Goal: Task Accomplishment & Management: Manage account settings

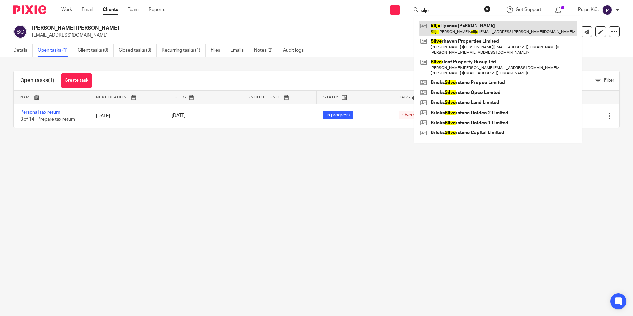
type input "silje"
click at [446, 27] on link at bounding box center [498, 28] width 158 height 15
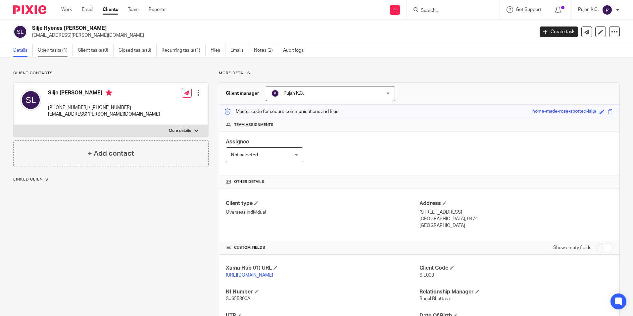
click at [46, 49] on link "Open tasks (1)" at bounding box center [55, 50] width 35 height 13
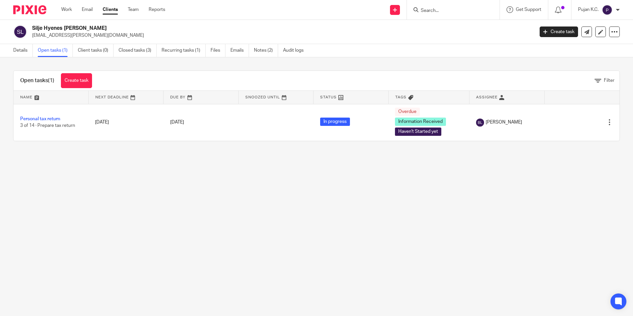
click at [451, 11] on input "Search" at bounding box center [450, 11] width 60 height 6
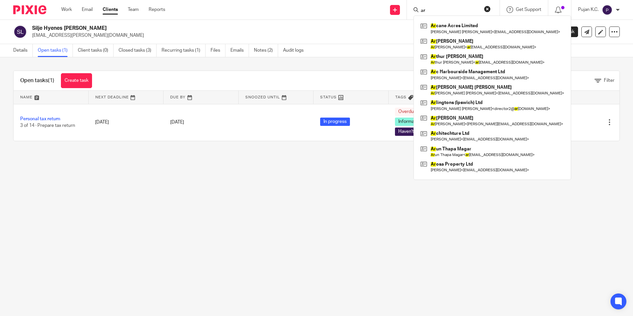
type input "a"
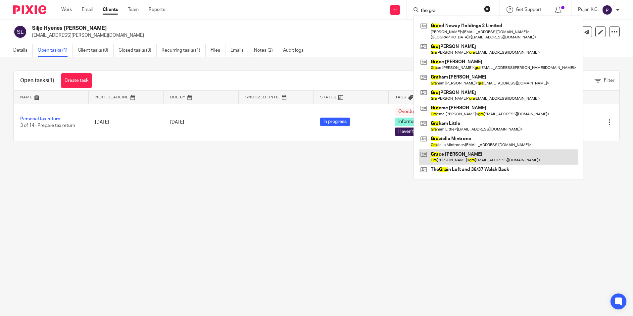
type input "the gra"
click at [477, 163] on link at bounding box center [498, 156] width 159 height 15
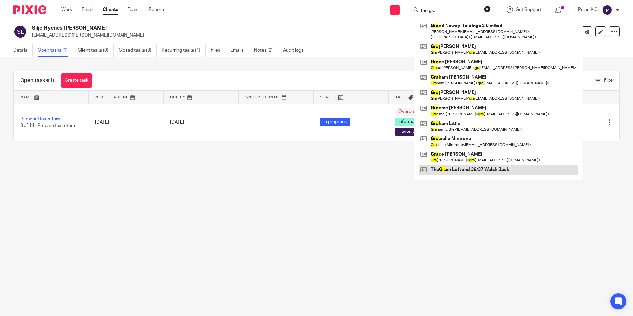
click at [478, 170] on link at bounding box center [498, 169] width 159 height 10
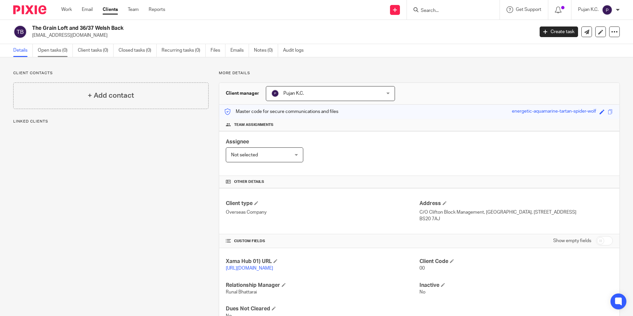
click at [52, 50] on link "Open tasks (0)" at bounding box center [55, 50] width 35 height 13
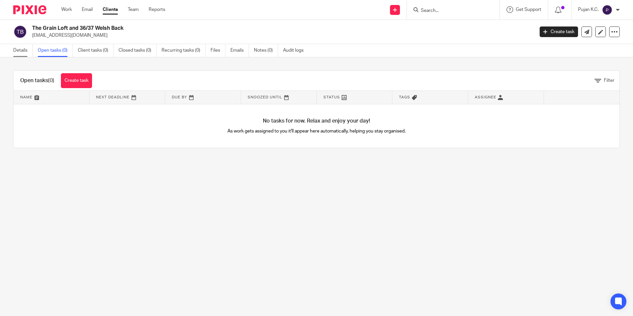
click at [15, 53] on link "Details" at bounding box center [23, 50] width 20 height 13
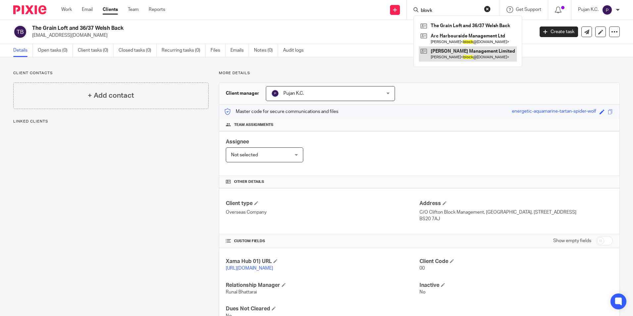
type input "blovk"
click at [478, 57] on link at bounding box center [468, 53] width 98 height 15
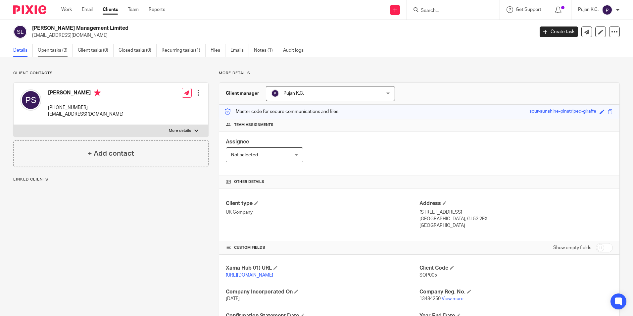
click at [55, 49] on link "Open tasks (3)" at bounding box center [55, 50] width 35 height 13
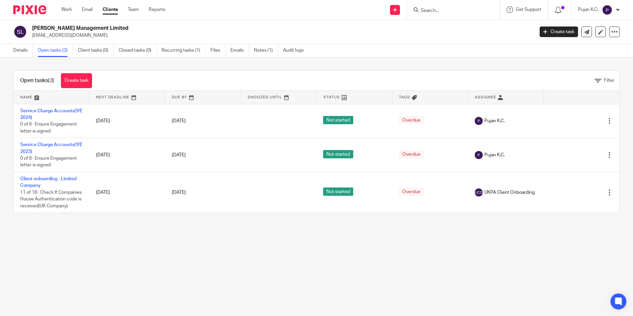
click at [441, 12] on input "Search" at bounding box center [450, 11] width 60 height 6
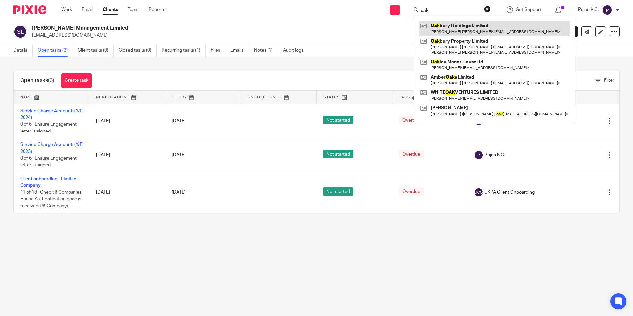
type input "oak"
click at [442, 32] on link at bounding box center [494, 28] width 151 height 15
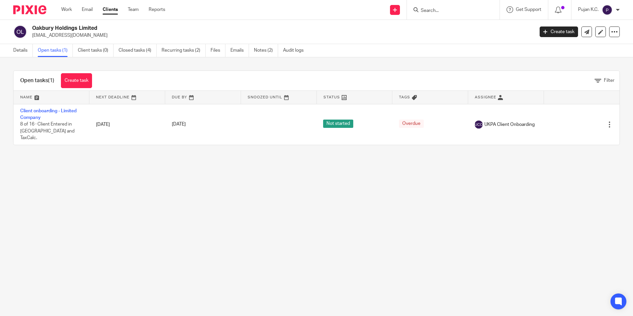
drag, startPoint x: 101, startPoint y: 29, endPoint x: 38, endPoint y: 29, distance: 63.2
click at [38, 29] on h2 "Oakbury Holdings Limited" at bounding box center [231, 28] width 398 height 7
drag, startPoint x: 38, startPoint y: 29, endPoint x: 131, endPoint y: 50, distance: 94.8
click at [131, 50] on link "Closed tasks (4)" at bounding box center [137, 50] width 38 height 13
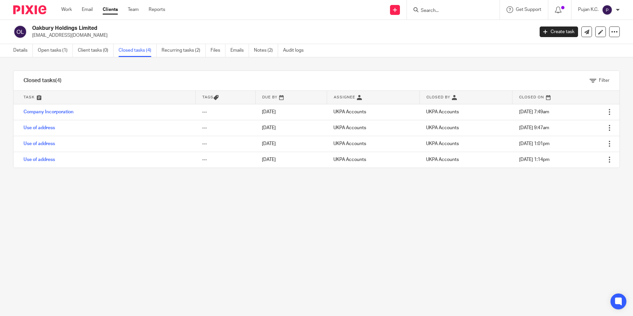
click at [38, 8] on img at bounding box center [29, 9] width 33 height 9
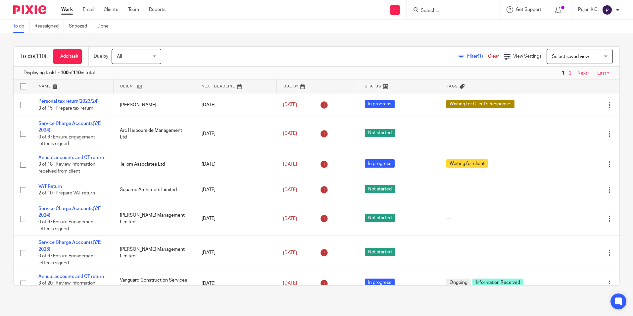
click at [440, 16] on div at bounding box center [453, 10] width 93 height 20
click at [441, 13] on input "Search" at bounding box center [450, 11] width 60 height 6
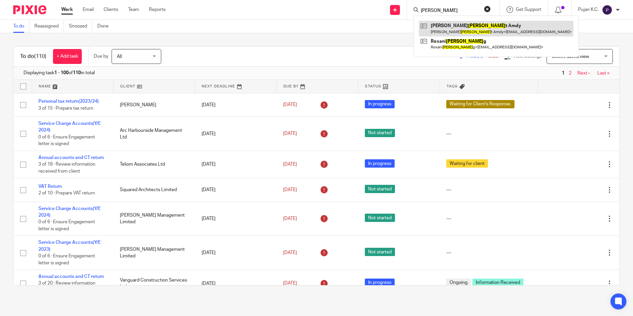
type input "wilber"
click at [445, 24] on link at bounding box center [496, 28] width 155 height 15
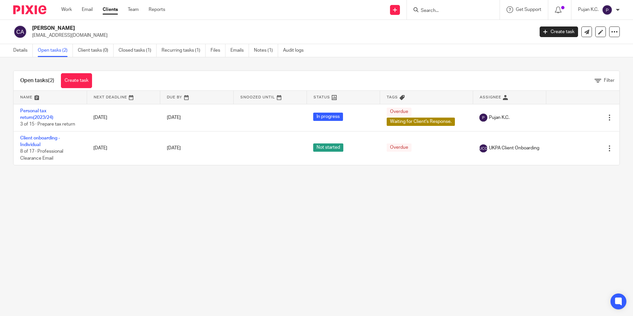
click at [437, 10] on input "Search" at bounding box center [450, 11] width 60 height 6
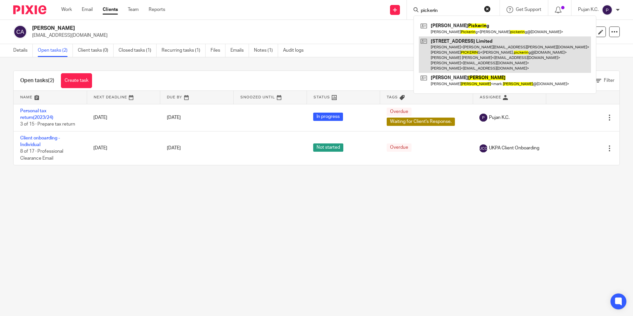
type input "pickerin"
click at [488, 51] on link at bounding box center [505, 54] width 172 height 37
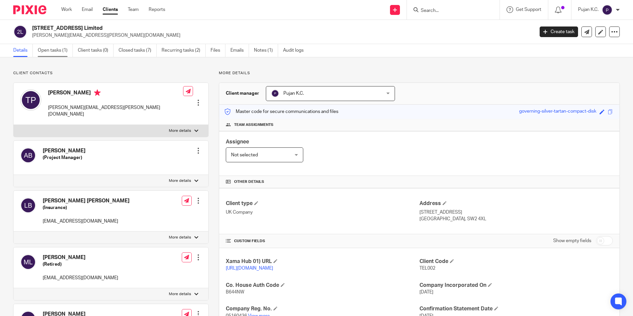
click at [52, 53] on link "Open tasks (1)" at bounding box center [55, 50] width 35 height 13
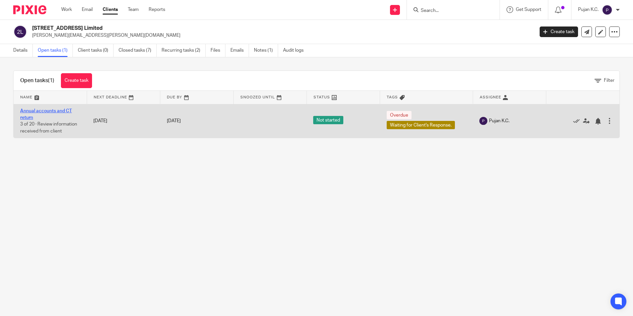
click at [34, 110] on link "Annual accounts and CT return" at bounding box center [46, 114] width 52 height 11
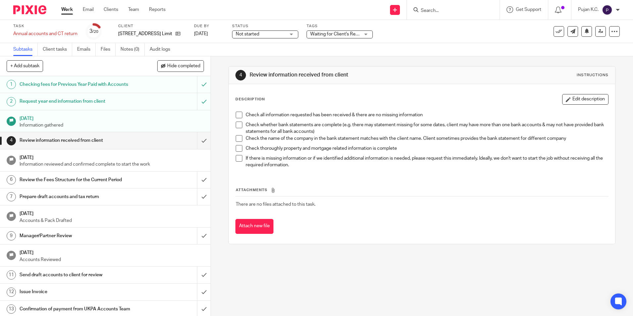
click at [332, 36] on span "Waiting for Client's Response." at bounding box center [341, 34] width 62 height 5
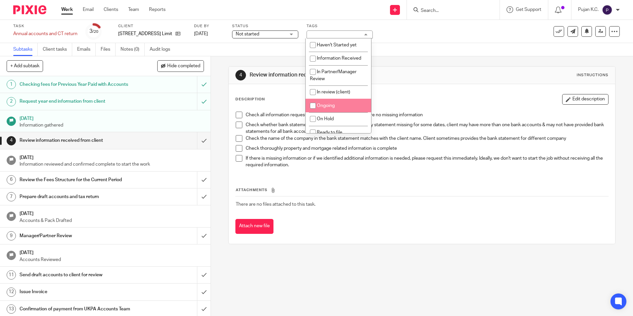
click at [328, 105] on span "Ongoing" at bounding box center [326, 105] width 18 height 5
checkbox input "true"
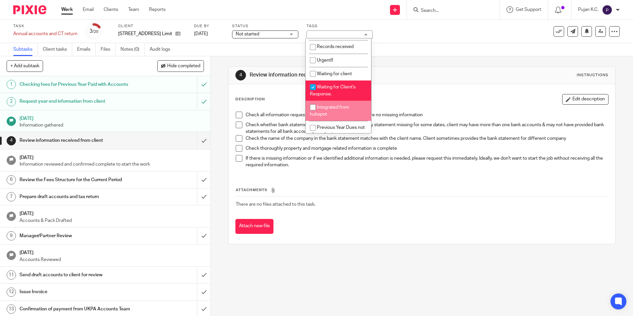
scroll to position [99, 0]
click at [340, 89] on li "Waiting for Client's Response." at bounding box center [338, 90] width 66 height 20
checkbox input "false"
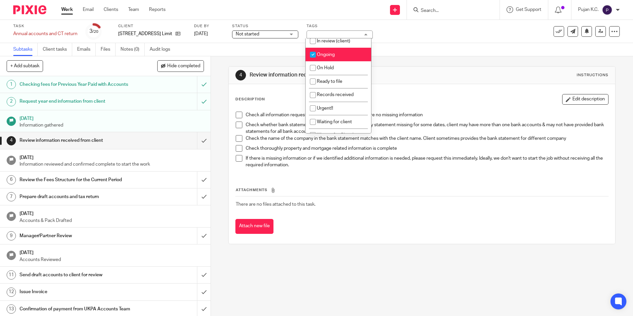
scroll to position [0, 0]
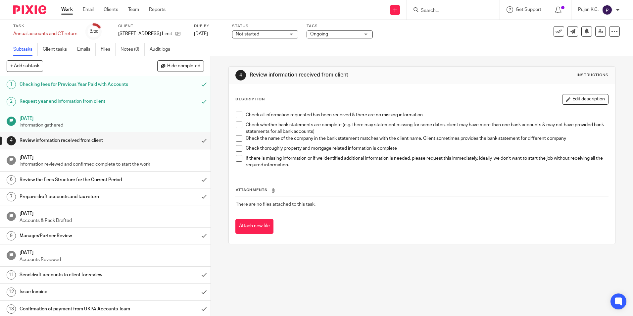
click at [482, 106] on div "Description Edit description Check all information requested has been received …" at bounding box center [421, 133] width 373 height 79
click at [451, 9] on input "Search" at bounding box center [450, 11] width 60 height 6
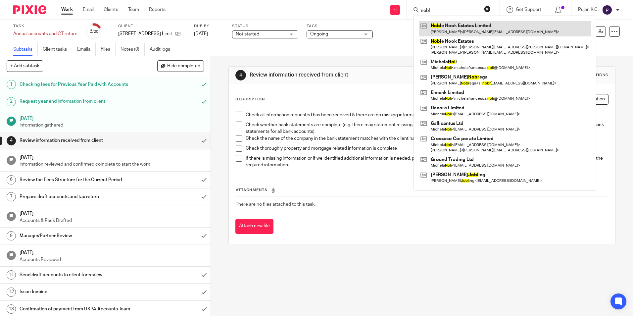
type input "nobl"
click at [455, 28] on link at bounding box center [505, 28] width 172 height 15
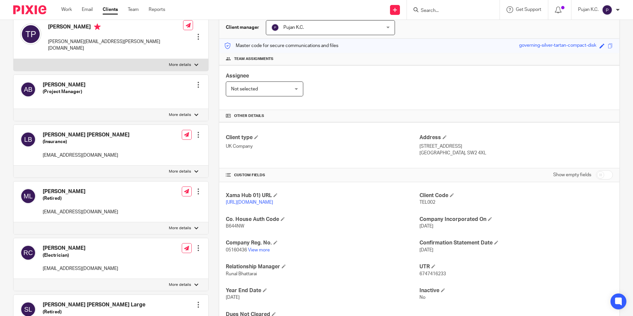
scroll to position [66, 0]
click at [263, 252] on link "View more" at bounding box center [259, 249] width 22 height 5
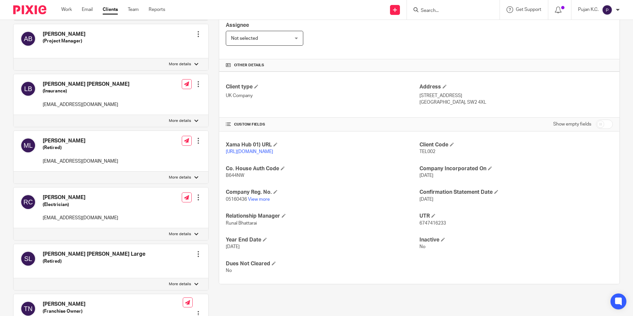
scroll to position [99, 0]
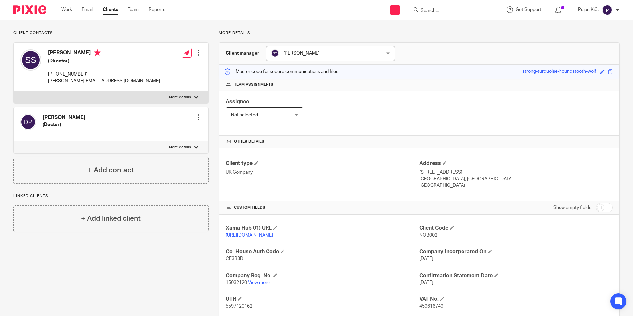
scroll to position [99, 0]
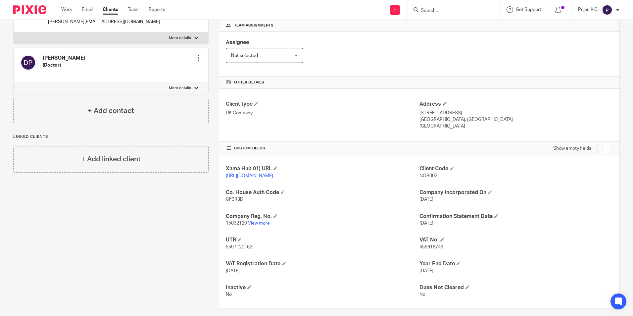
click at [422, 249] on span "459616749" at bounding box center [431, 247] width 24 height 5
copy span "459616749"
click at [419, 249] on span "459616749" at bounding box center [431, 247] width 24 height 5
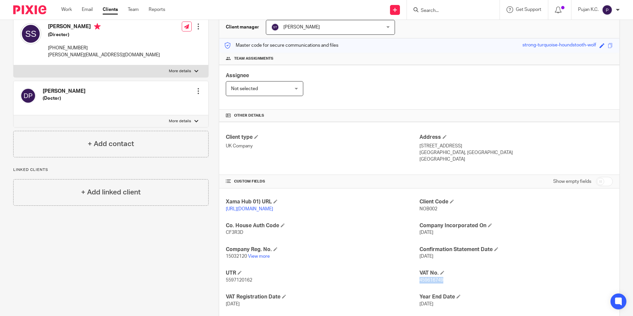
scroll to position [112, 0]
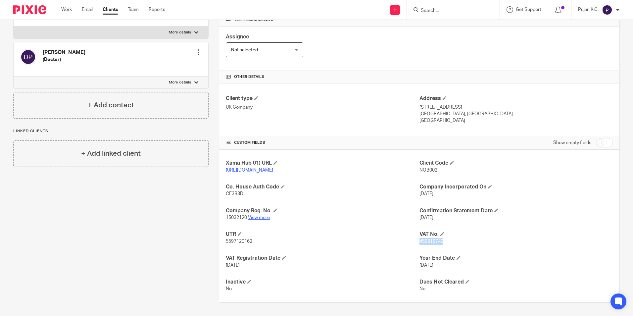
click at [253, 216] on link "View more" at bounding box center [259, 217] width 22 height 5
